Goal: Check status: Check status

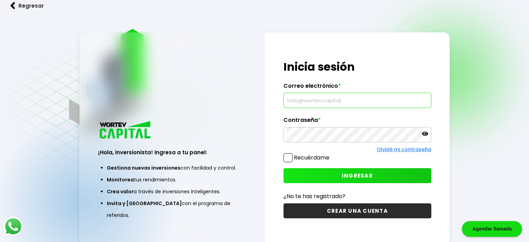
click at [292, 98] on input "text" at bounding box center [358, 100] width 142 height 15
type input "[EMAIL_ADDRESS][DOMAIN_NAME]"
click at [310, 177] on button "INGRESAR" at bounding box center [358, 175] width 148 height 15
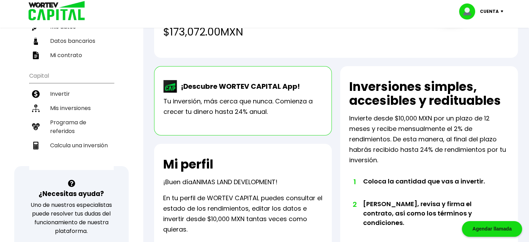
scroll to position [105, 0]
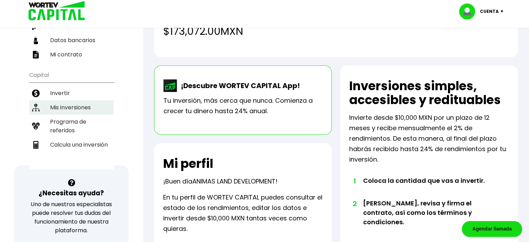
click at [70, 107] on li "Mis inversiones" at bounding box center [71, 107] width 85 height 14
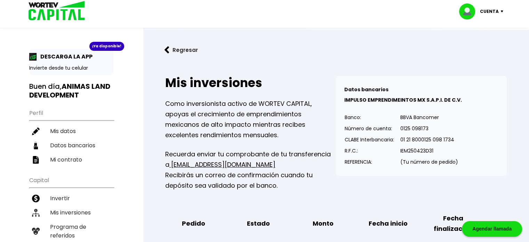
click at [164, 48] on button "Regresar" at bounding box center [181, 50] width 54 height 18
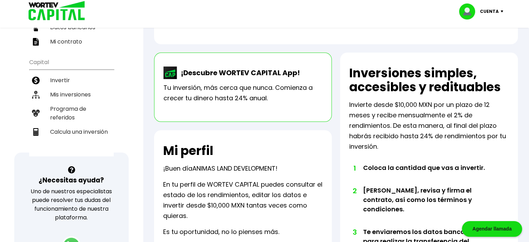
scroll to position [119, 0]
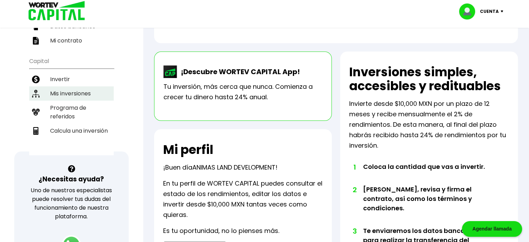
click at [60, 88] on li "Mis inversiones" at bounding box center [71, 93] width 85 height 14
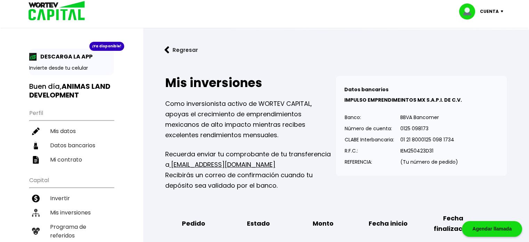
click at [173, 50] on button "Regresar" at bounding box center [181, 50] width 54 height 18
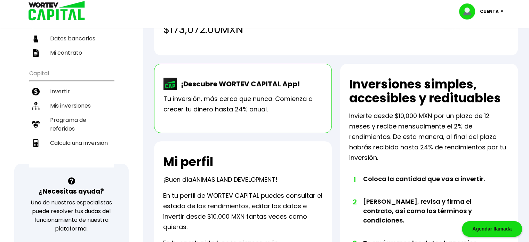
scroll to position [107, 0]
click at [71, 77] on ul "Capital Invertir Mis inversiones Programa de referidos Calcula una inversión" at bounding box center [71, 116] width 85 height 102
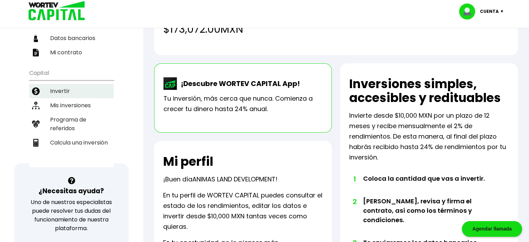
click at [63, 88] on li "Invertir" at bounding box center [71, 91] width 85 height 14
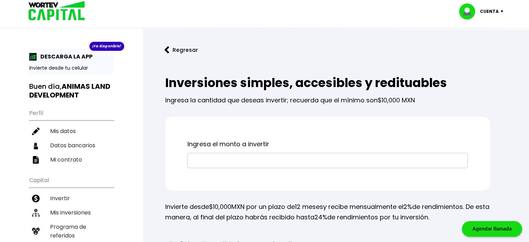
scroll to position [49, 0]
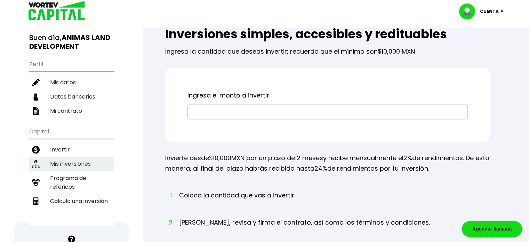
click at [69, 164] on li "Mis inversiones" at bounding box center [71, 164] width 85 height 14
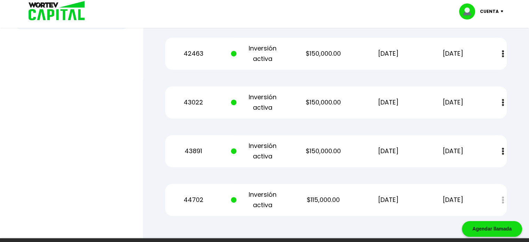
scroll to position [413, 0]
